Goal: Task Accomplishment & Management: Use online tool/utility

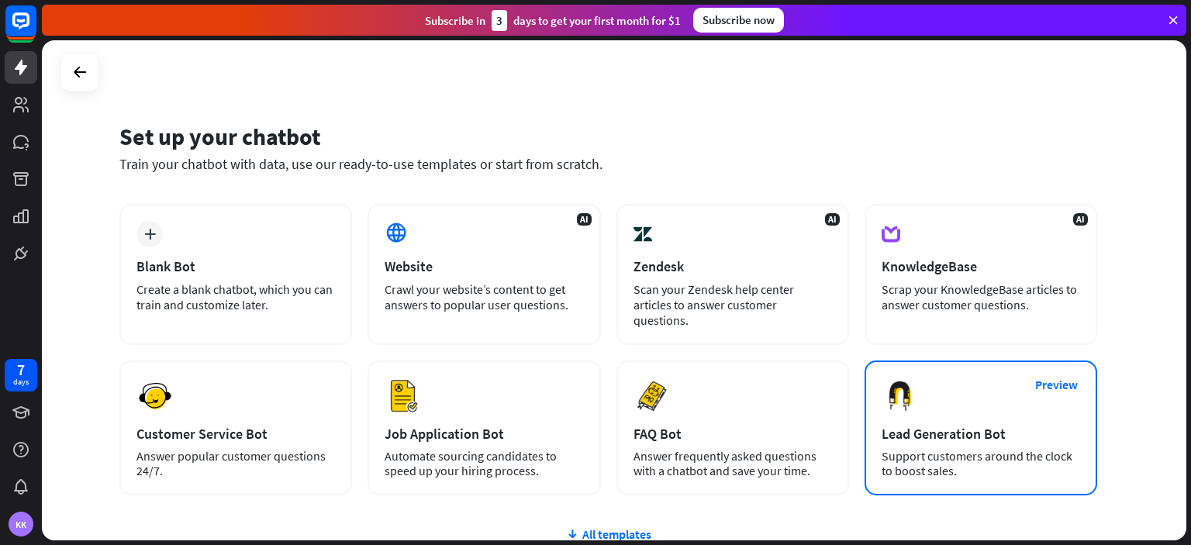
click at [961, 449] on div "Support customers around the clock to boost sales." at bounding box center [980, 463] width 198 height 29
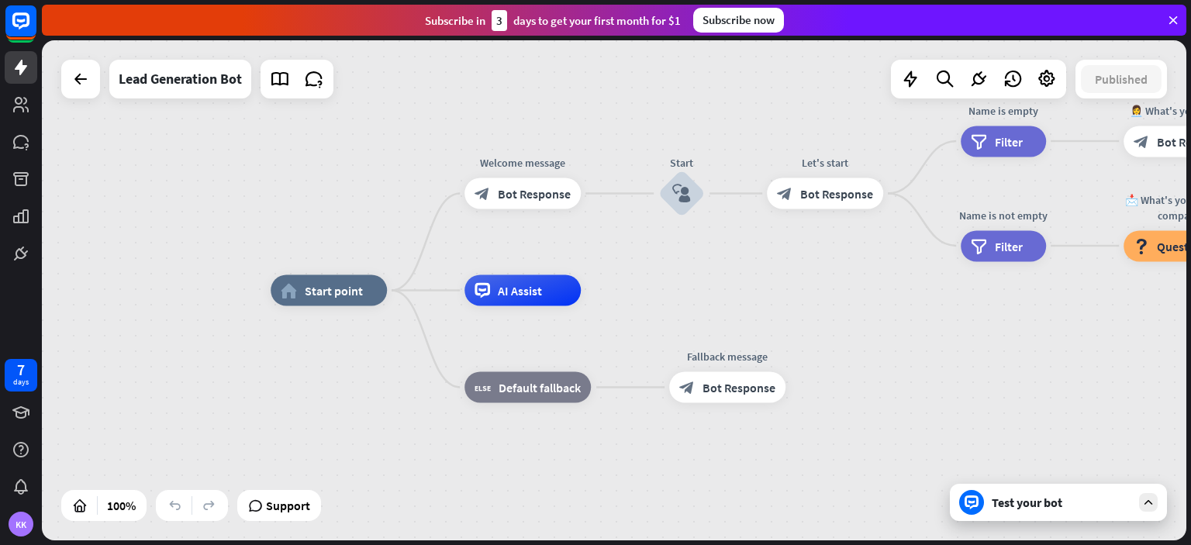
click at [1026, 505] on div "Test your bot" at bounding box center [1062, 503] width 140 height 16
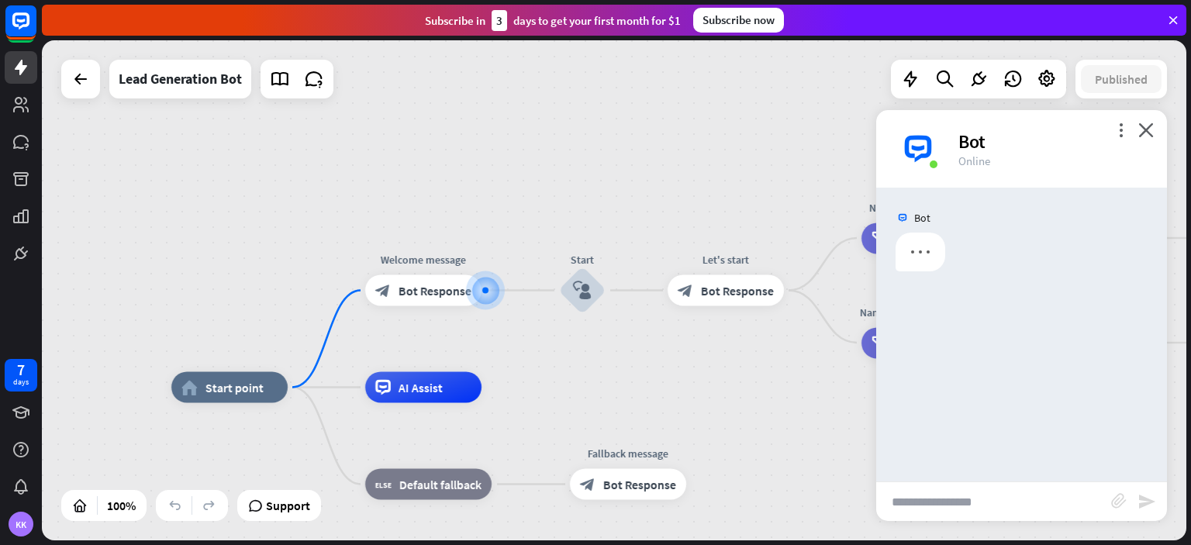
click at [958, 509] on input "text" at bounding box center [993, 501] width 235 height 39
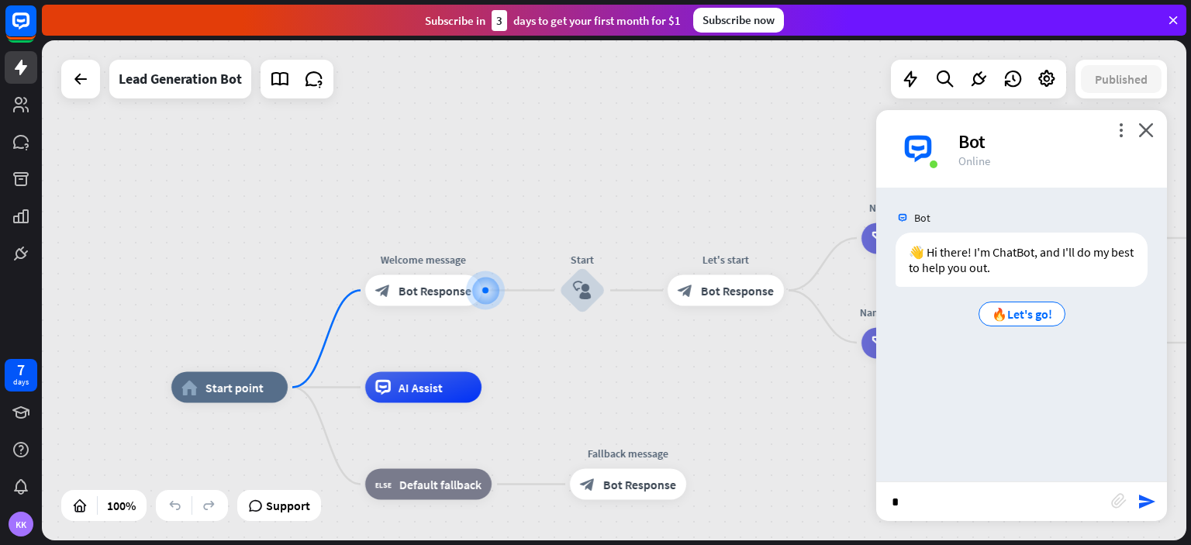
type input "**"
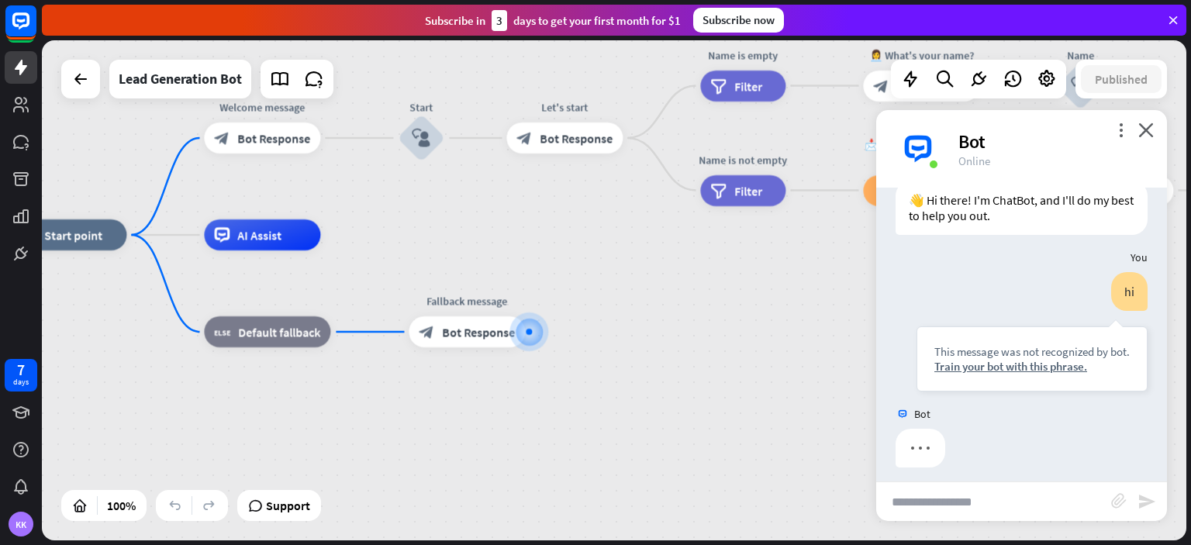
scroll to position [60, 0]
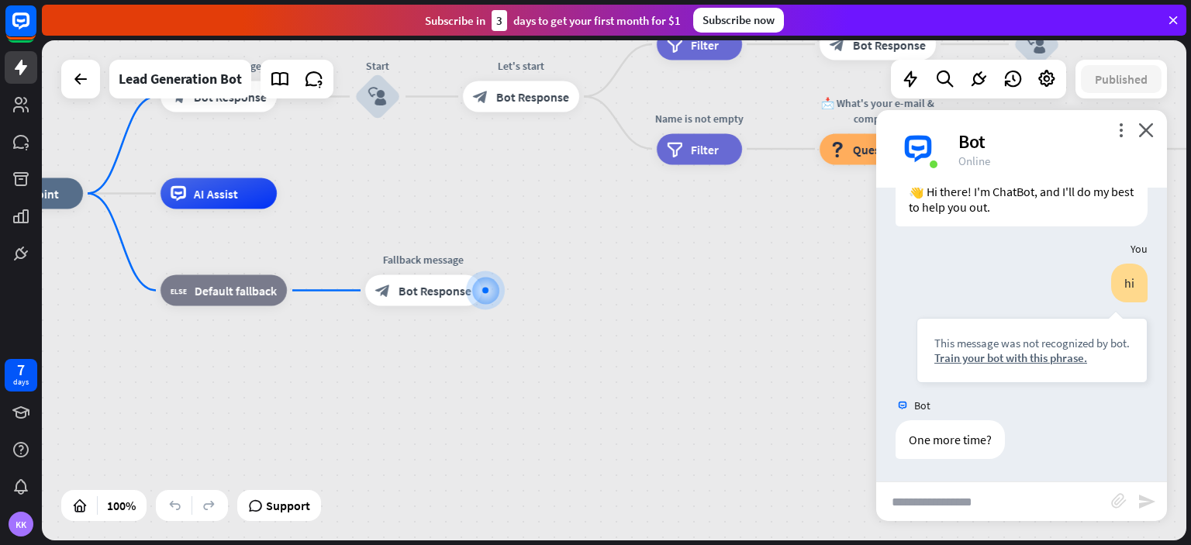
click at [1003, 495] on input "text" at bounding box center [993, 501] width 235 height 39
click at [1137, 131] on div "Bot" at bounding box center [1053, 141] width 190 height 24
click at [1144, 126] on icon "close" at bounding box center [1146, 129] width 16 height 15
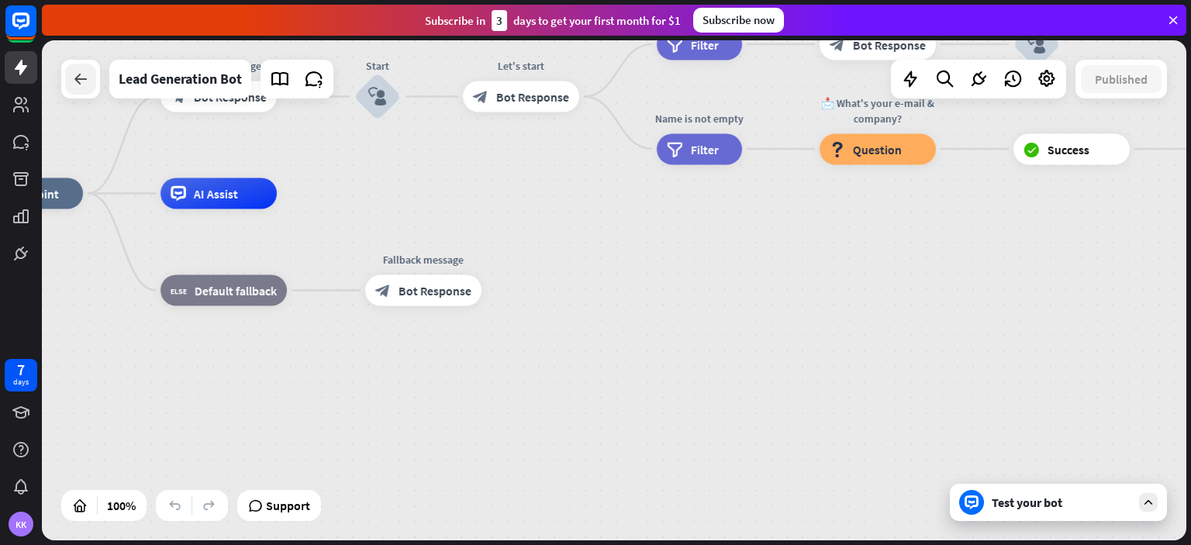
click at [73, 88] on div at bounding box center [80, 79] width 31 height 31
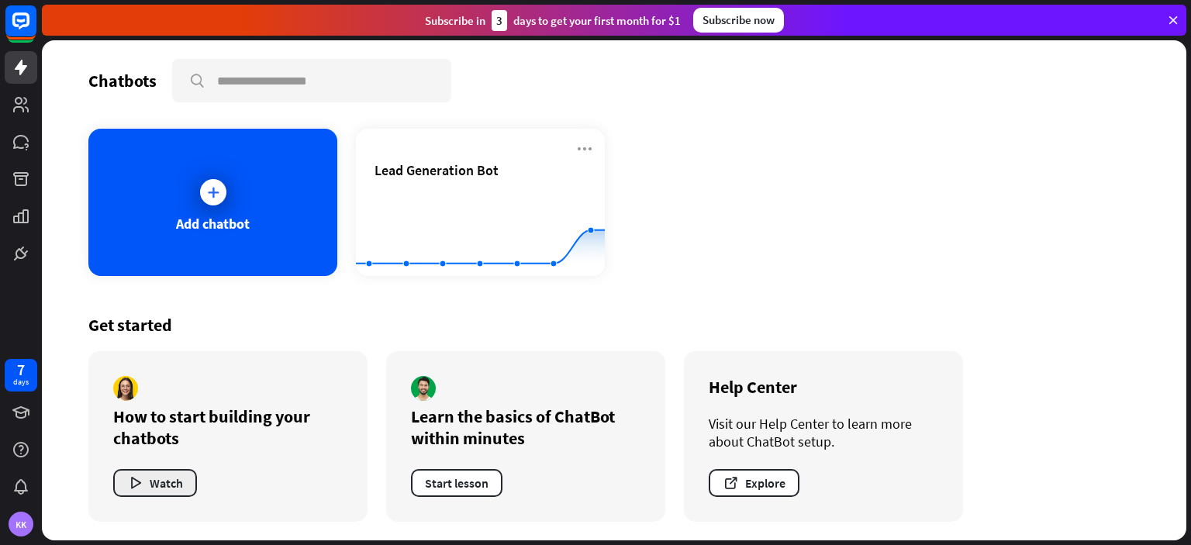
click at [146, 488] on button "Watch" at bounding box center [155, 483] width 84 height 28
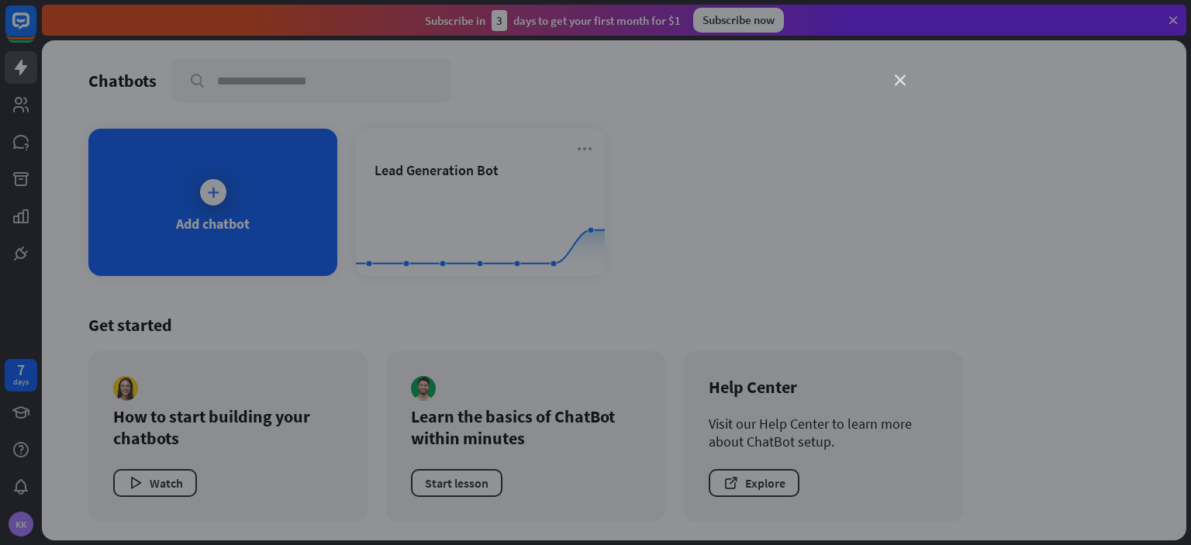
click at [896, 85] on icon "close" at bounding box center [900, 80] width 11 height 11
